Goal: Navigation & Orientation: Find specific page/section

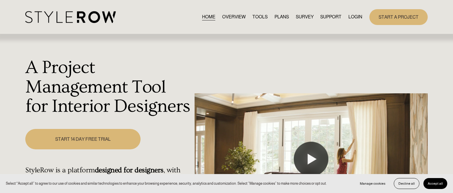
click at [260, 18] on link "TOOLS" at bounding box center [259, 17] width 15 height 8
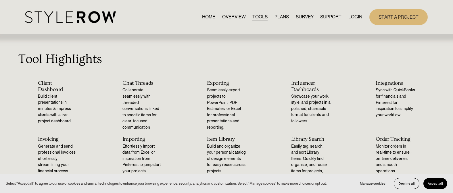
click at [300, 19] on link "SURVEY" at bounding box center [305, 17] width 18 height 8
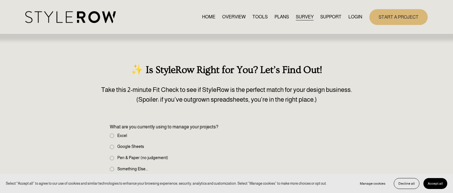
click at [327, 16] on span "SUPPORT" at bounding box center [330, 17] width 21 height 7
click at [0, 0] on span "FEATURED STYLEBOARD" at bounding box center [0, 0] width 0 height 0
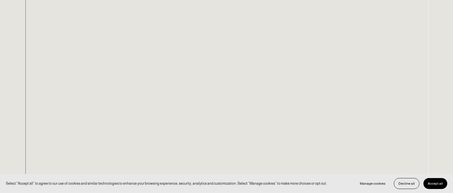
scroll to position [121, 0]
